Goal: Find specific page/section: Find specific page/section

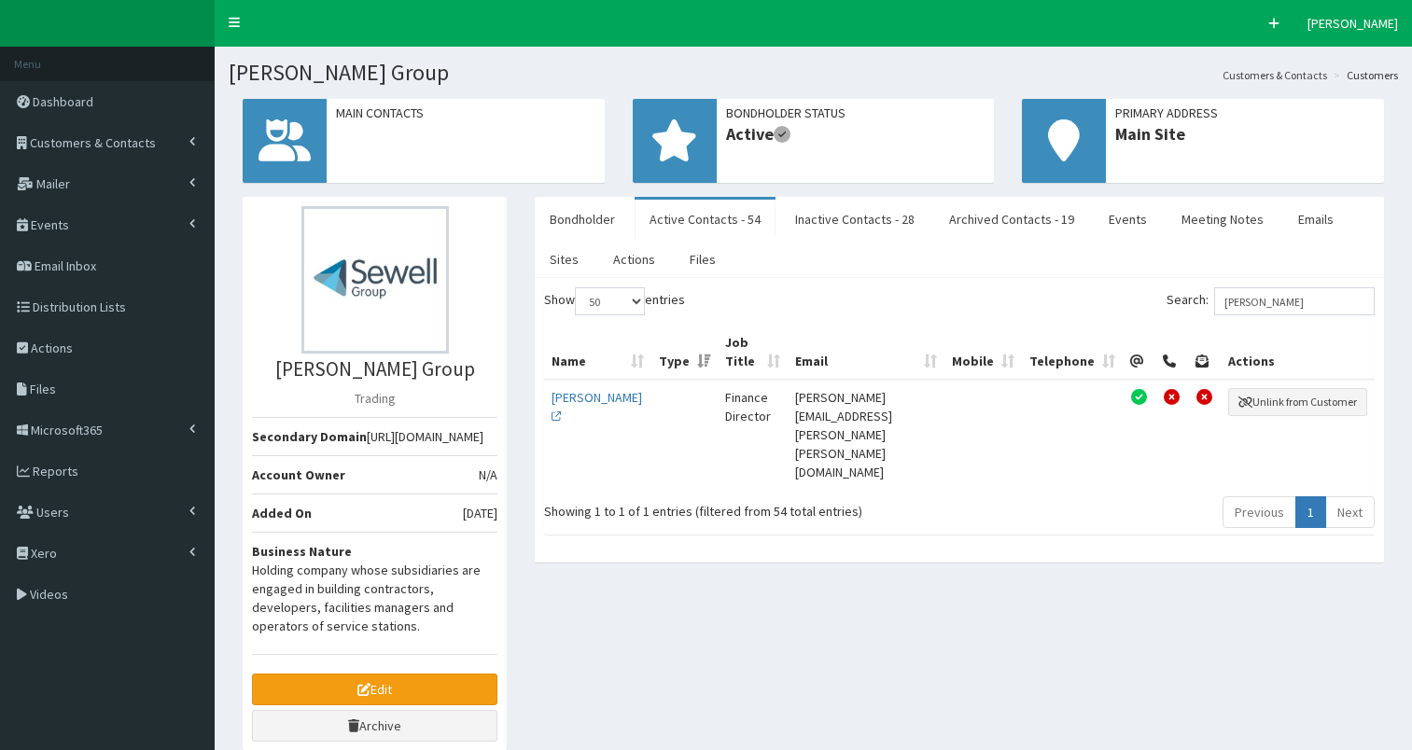
select select "50"
click at [63, 304] on span "Distribution Lists" at bounding box center [79, 307] width 93 height 17
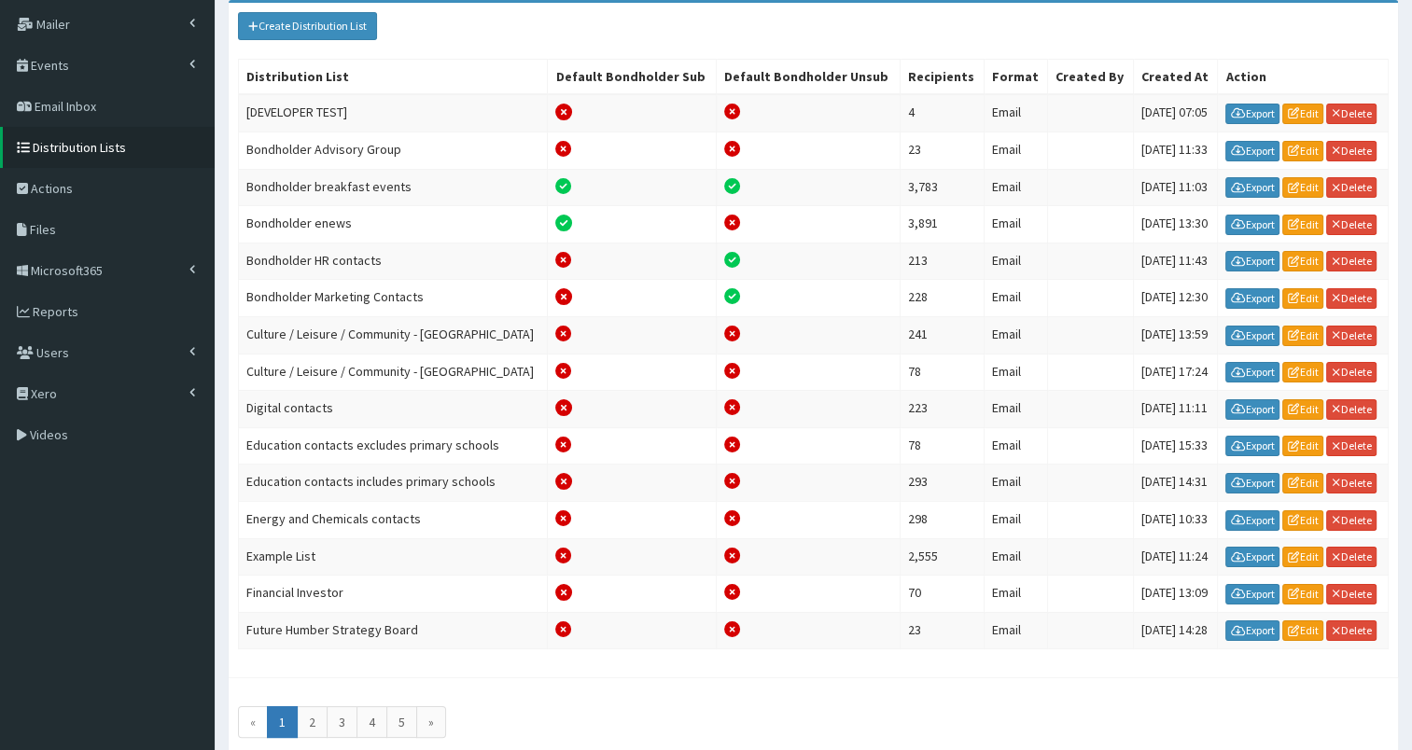
scroll to position [245, 0]
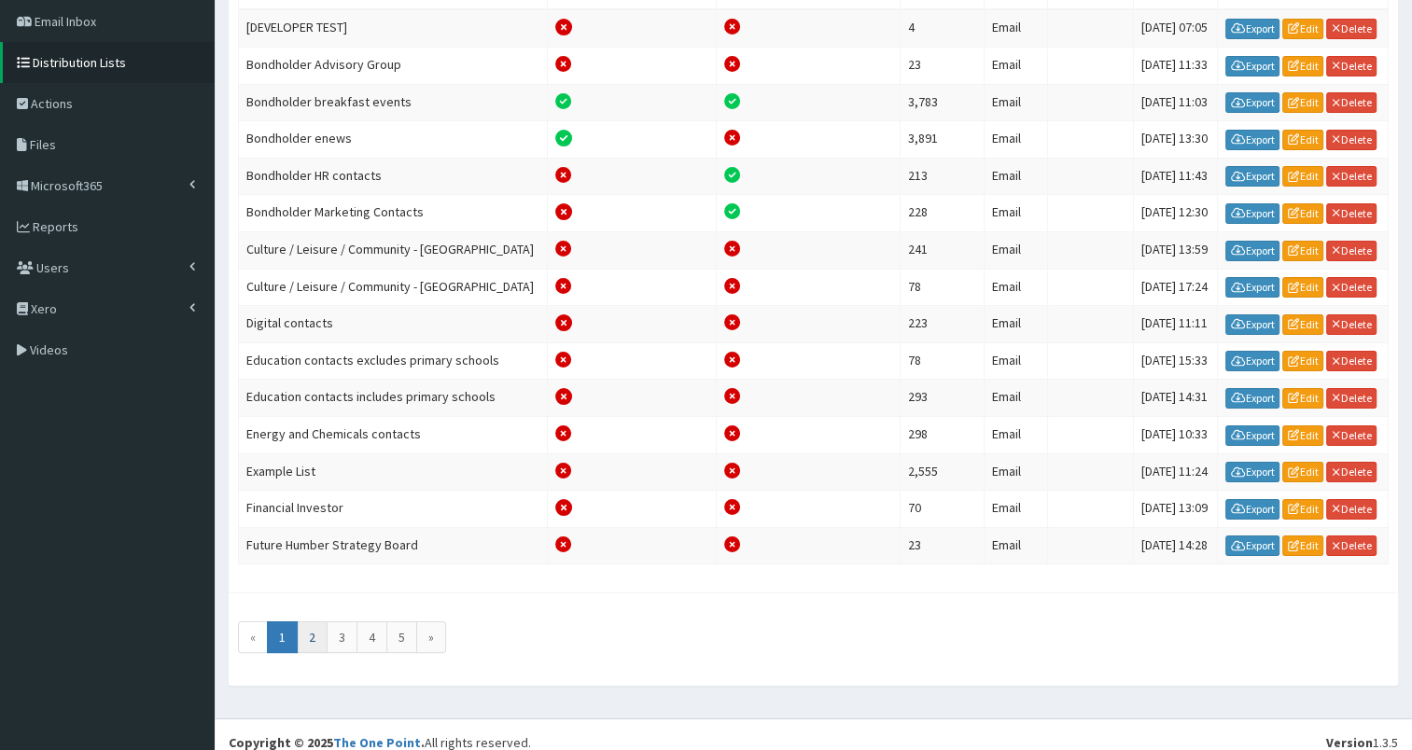
click at [308, 623] on link "2" at bounding box center [312, 638] width 31 height 32
